Goal: Task Accomplishment & Management: Complete application form

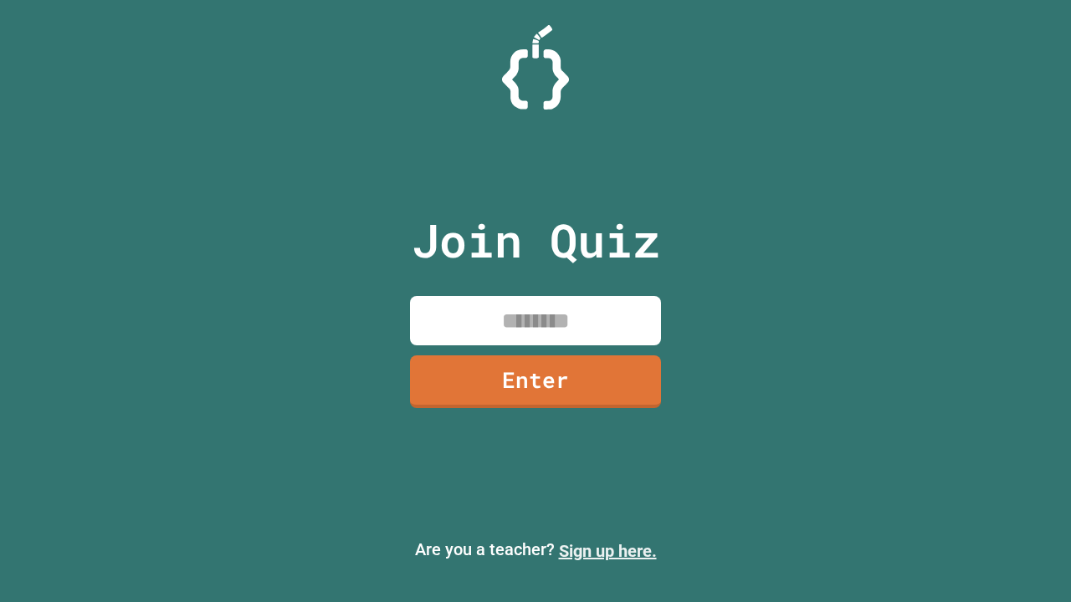
click at [607, 551] on link "Sign up here." at bounding box center [608, 551] width 98 height 20
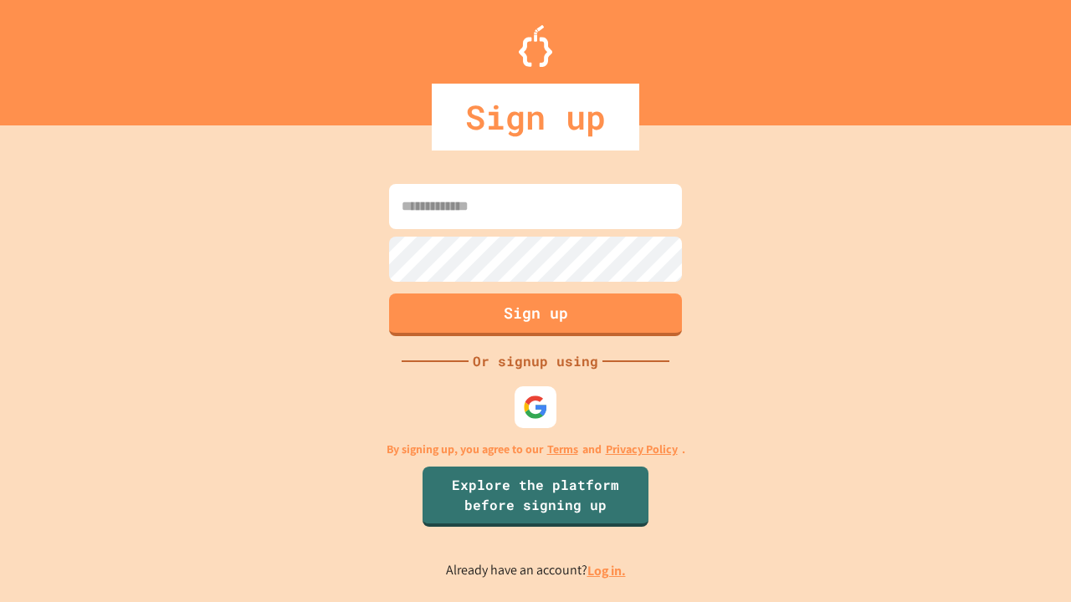
click at [607, 570] on link "Log in." at bounding box center [606, 571] width 38 height 18
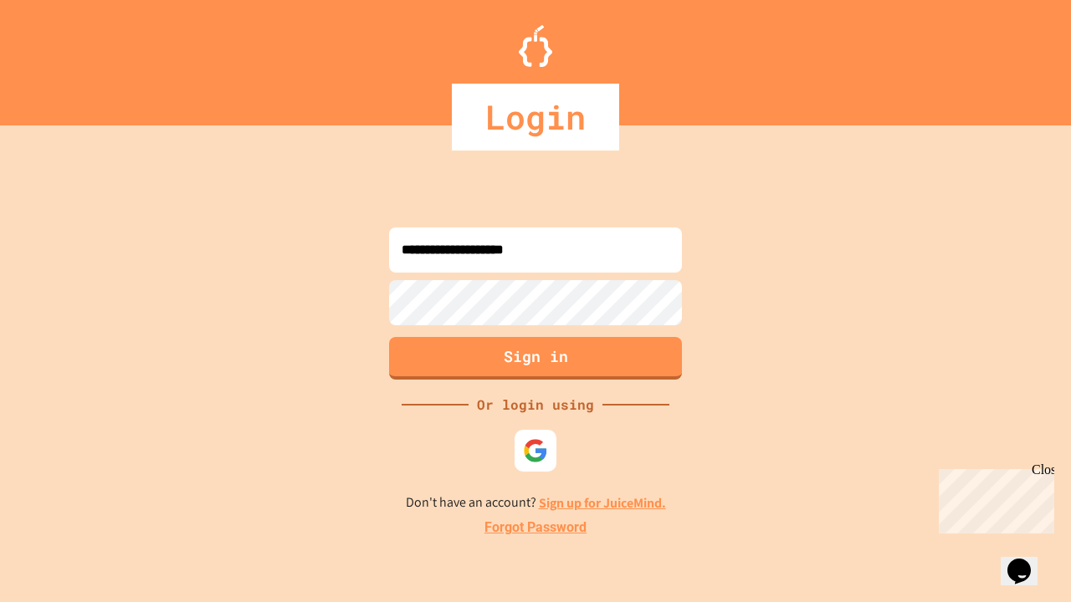
type input "**********"
